Goal: Find specific page/section: Find specific page/section

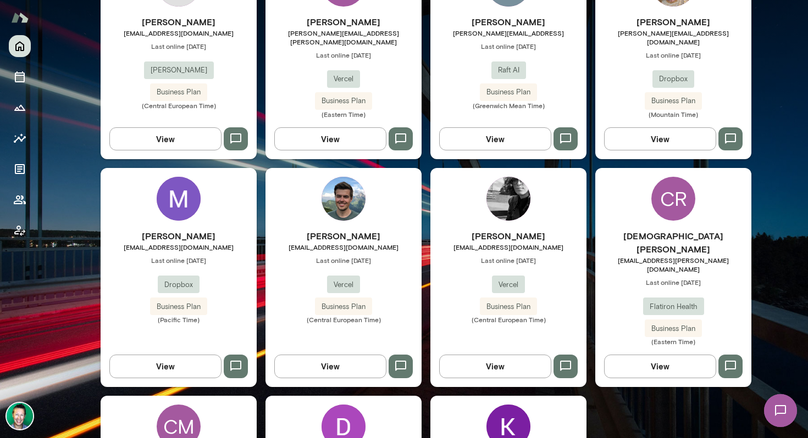
scroll to position [1255, 0]
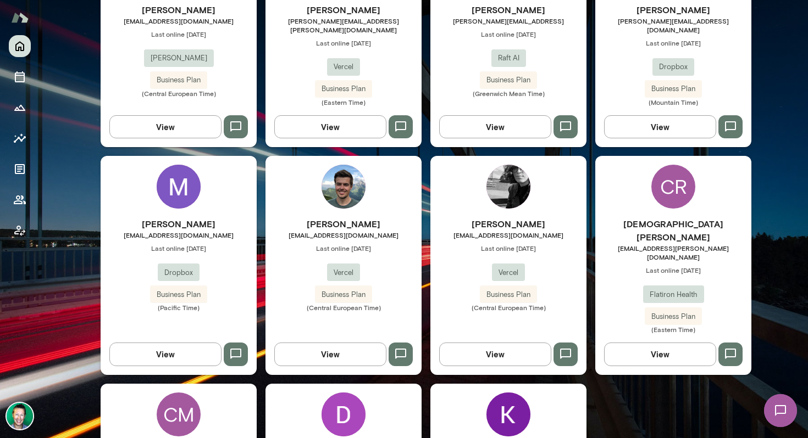
click at [336, 343] on button "View" at bounding box center [330, 354] width 112 height 23
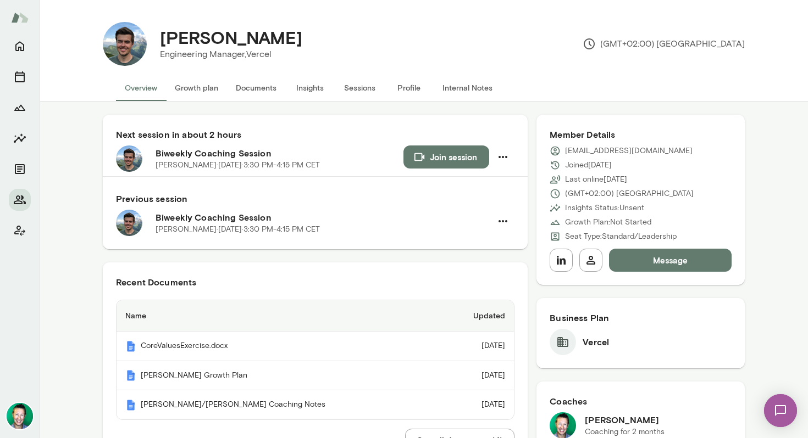
click at [247, 88] on button "Documents" at bounding box center [256, 88] width 58 height 26
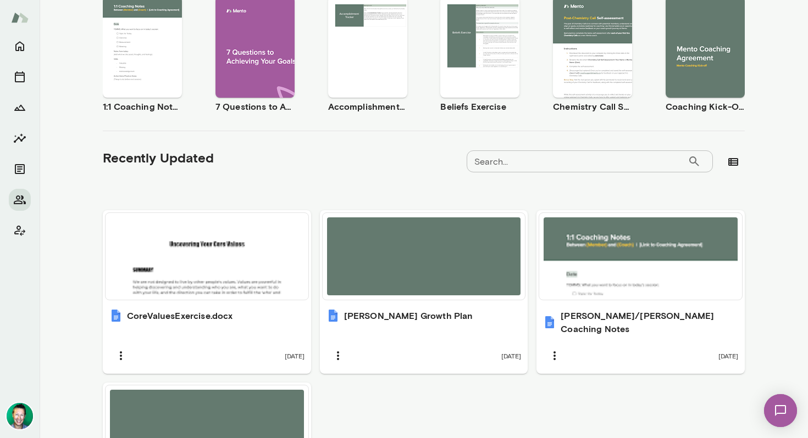
scroll to position [271, 0]
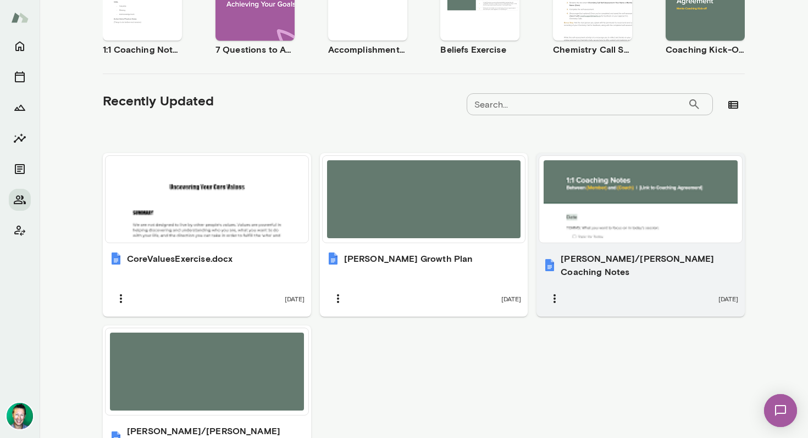
click at [631, 221] on div at bounding box center [640, 199] width 194 height 78
